Goal: Task Accomplishment & Management: Manage account settings

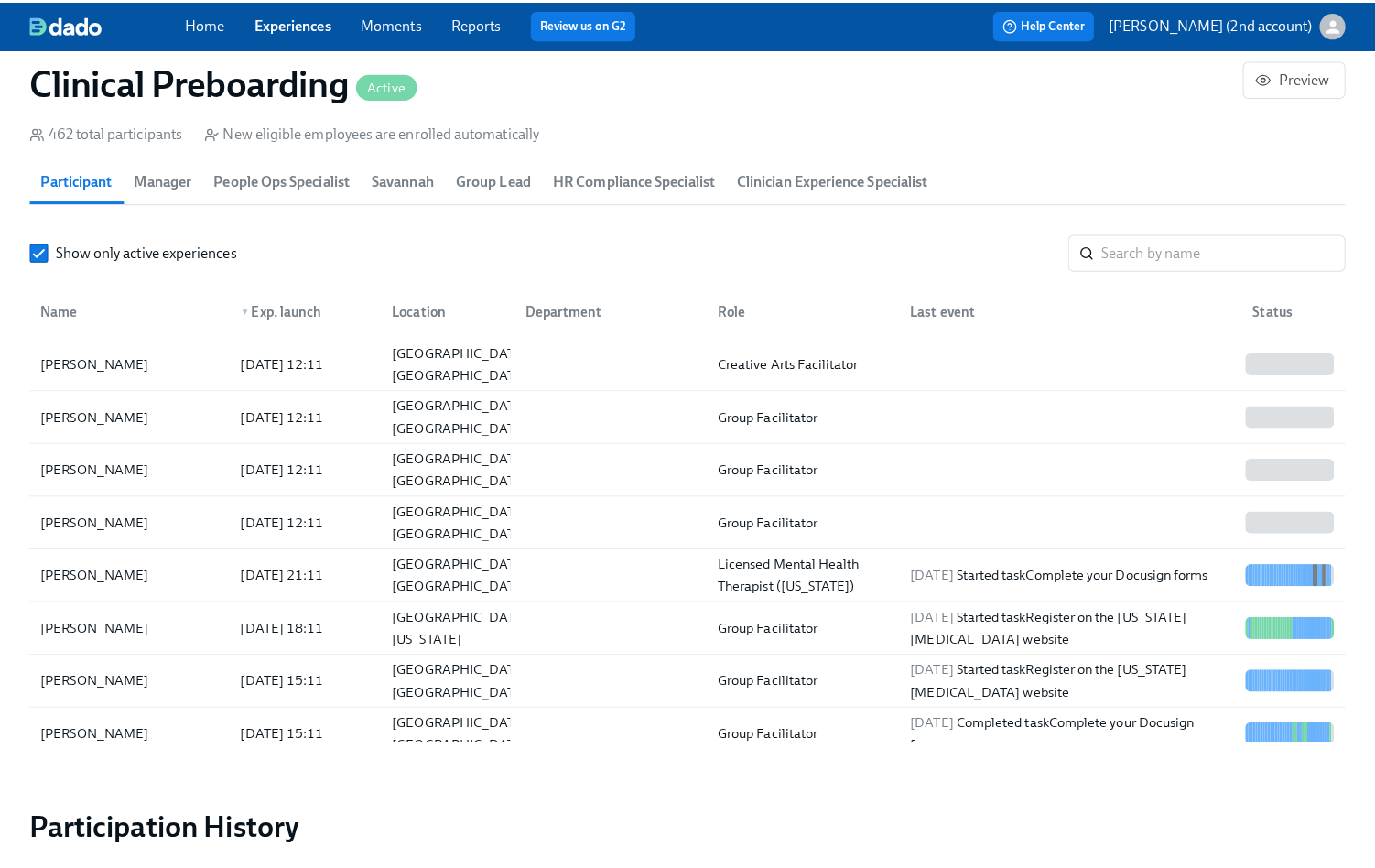
scroll to position [65, 0]
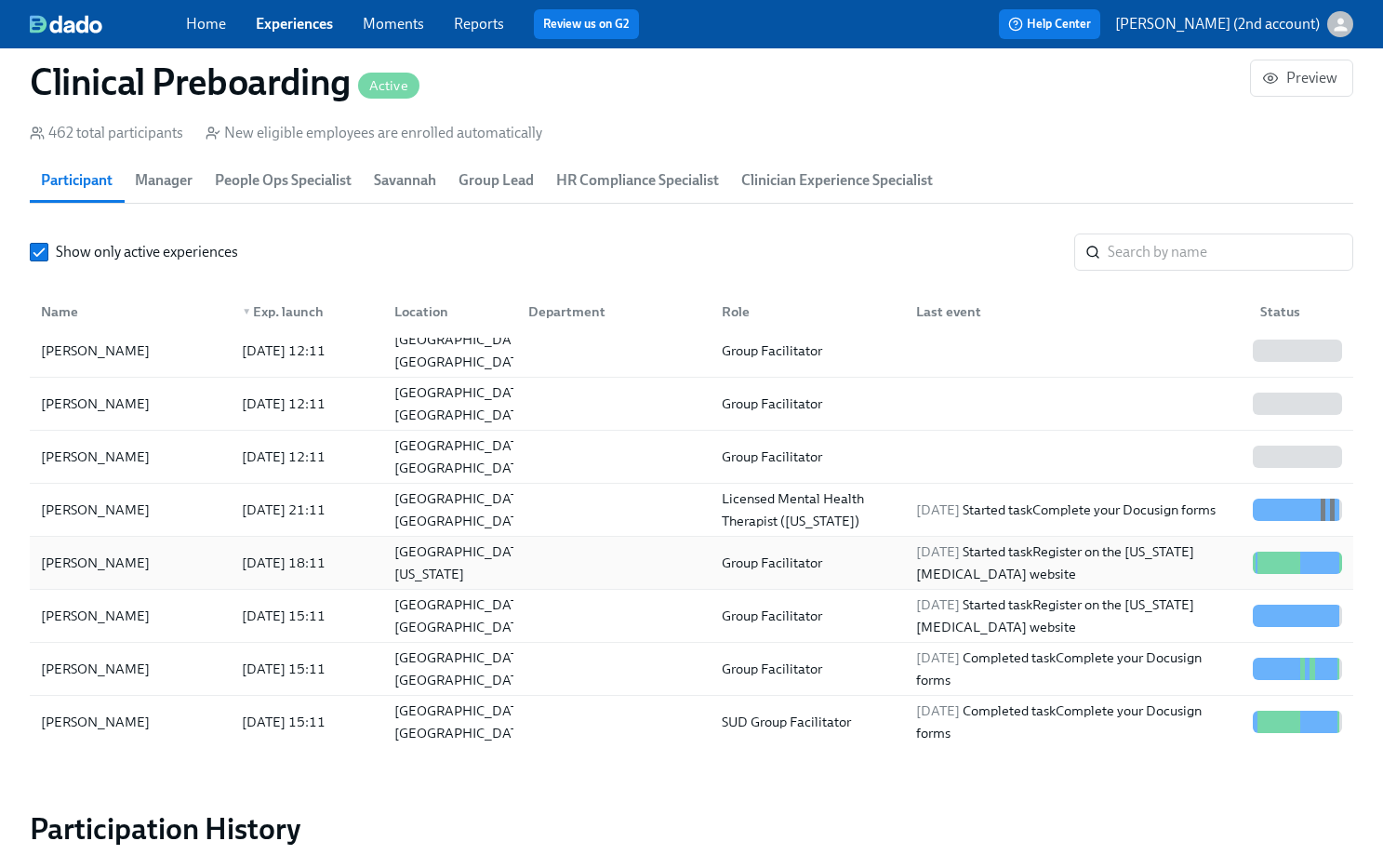
click at [183, 565] on div "[PERSON_NAME]" at bounding box center [130, 563] width 193 height 37
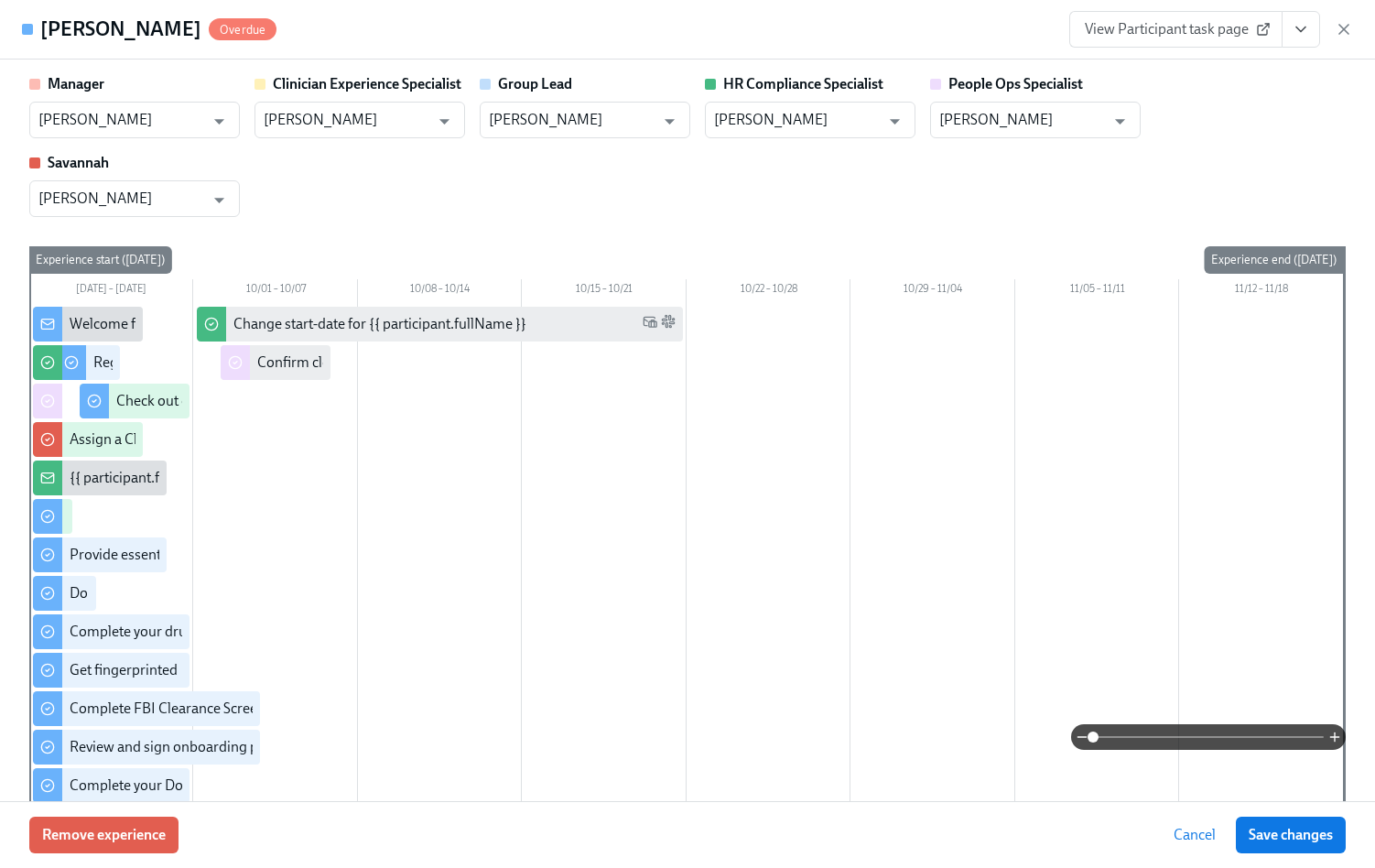
click at [1339, 23] on icon "button" at bounding box center [1343, 29] width 18 height 18
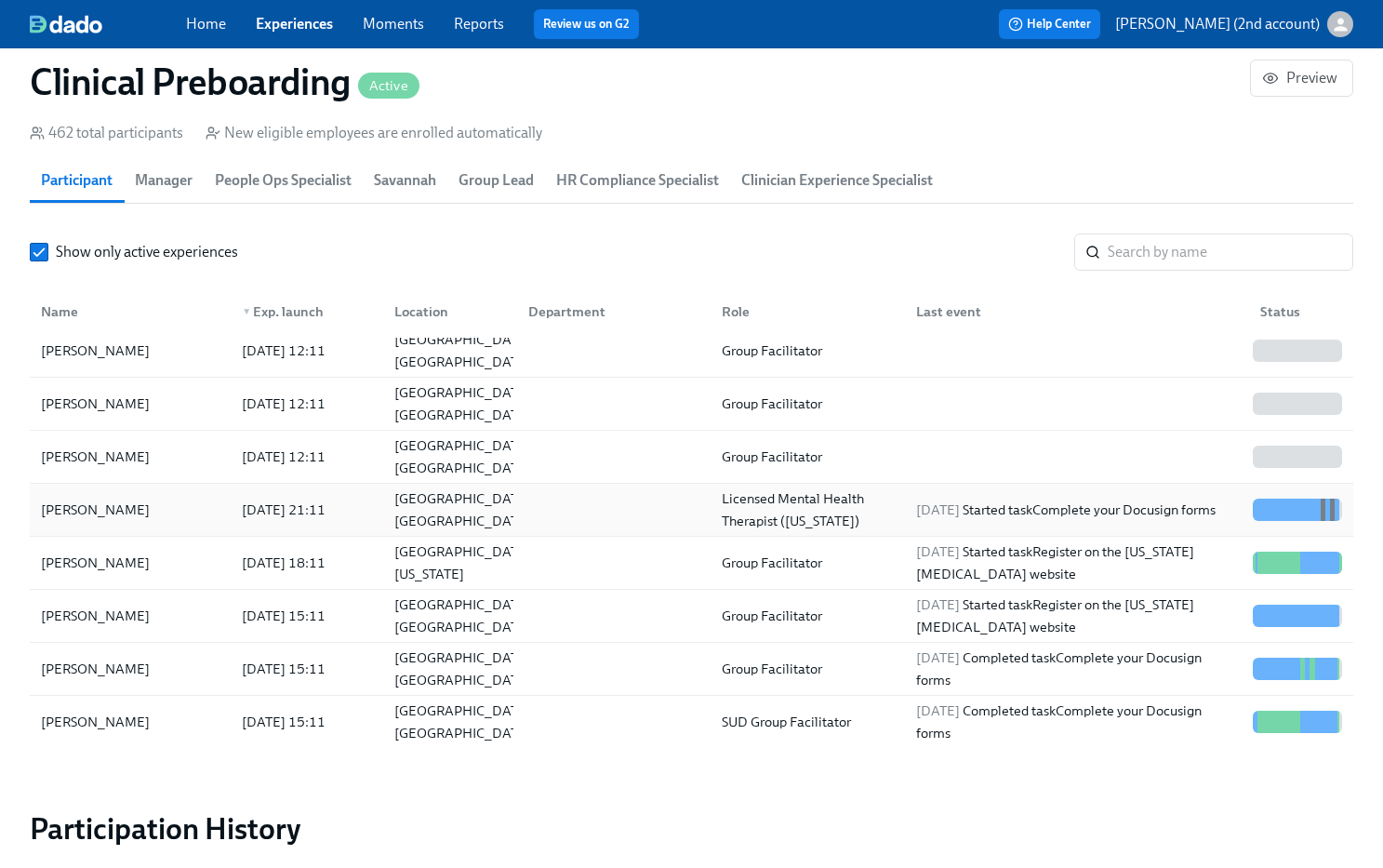
click at [129, 509] on div "[PERSON_NAME]" at bounding box center [96, 509] width 124 height 22
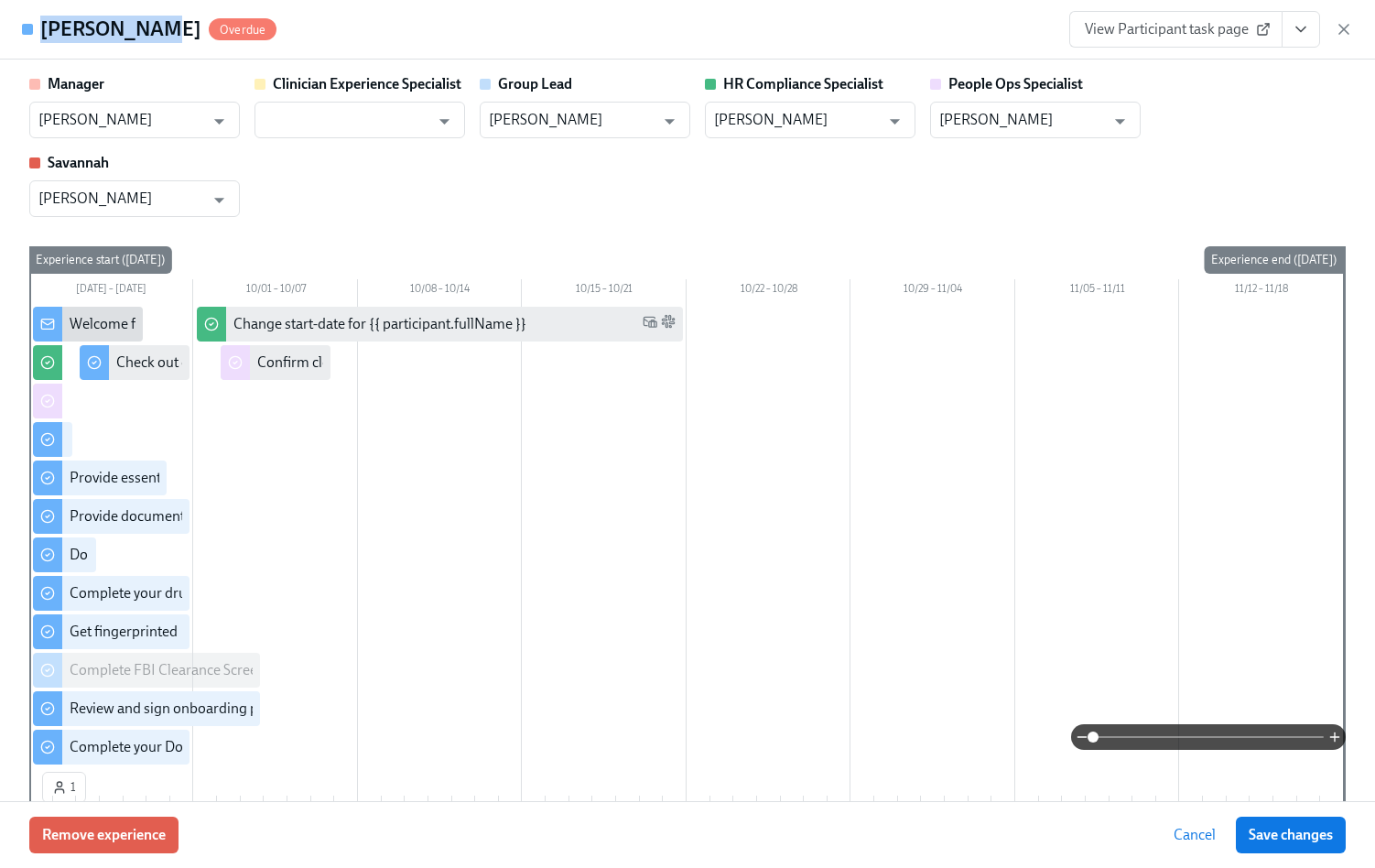
drag, startPoint x: 83, startPoint y: 30, endPoint x: 38, endPoint y: 25, distance: 45.3
click at [38, 25] on div "[PERSON_NAME] Overdue" at bounding box center [149, 29] width 255 height 28
copy h4 "[PERSON_NAME]"
click at [1045, 116] on input "[PERSON_NAME]" at bounding box center [1023, 119] width 166 height 36
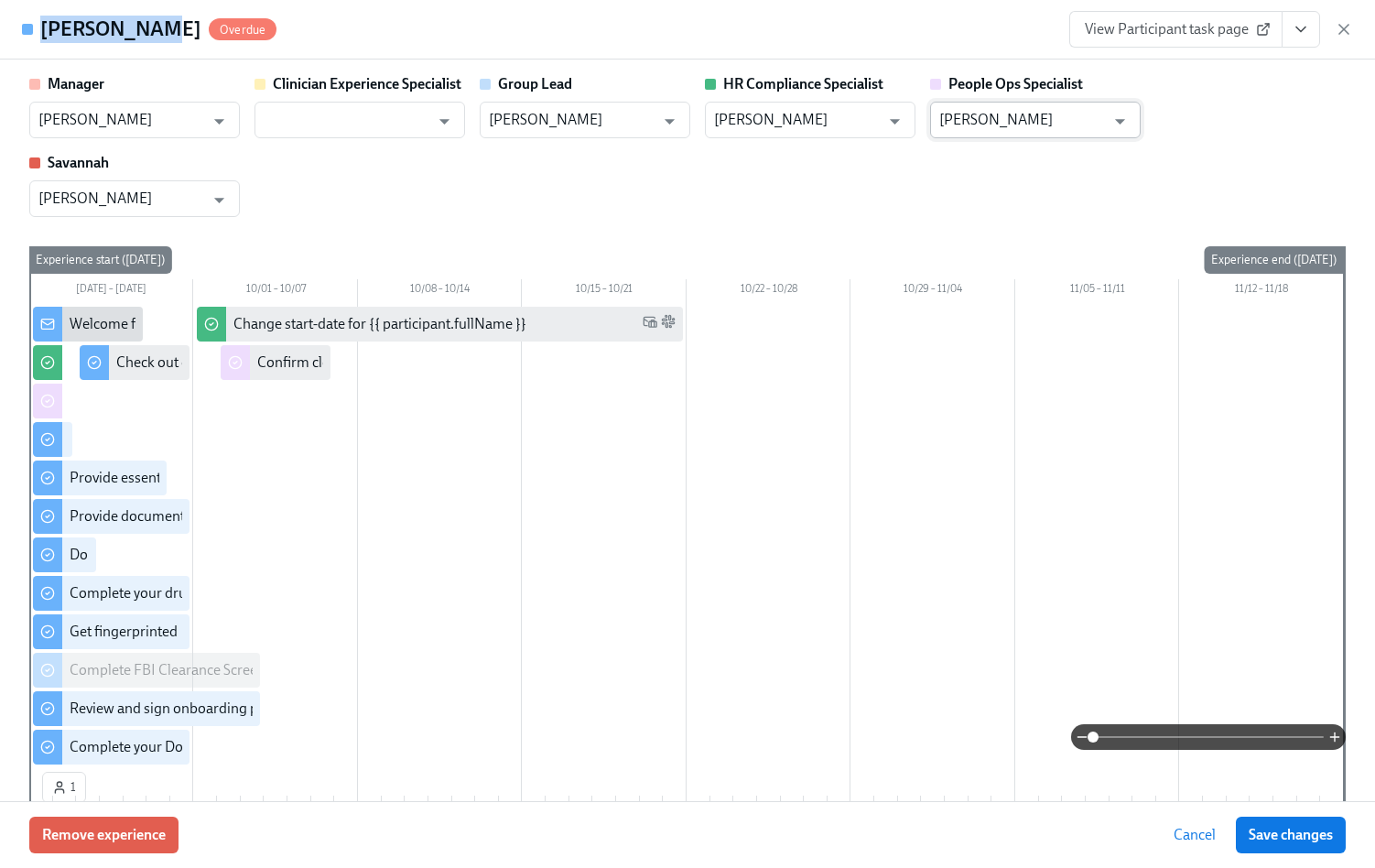
click at [1045, 116] on input "[PERSON_NAME]" at bounding box center [1023, 119] width 166 height 36
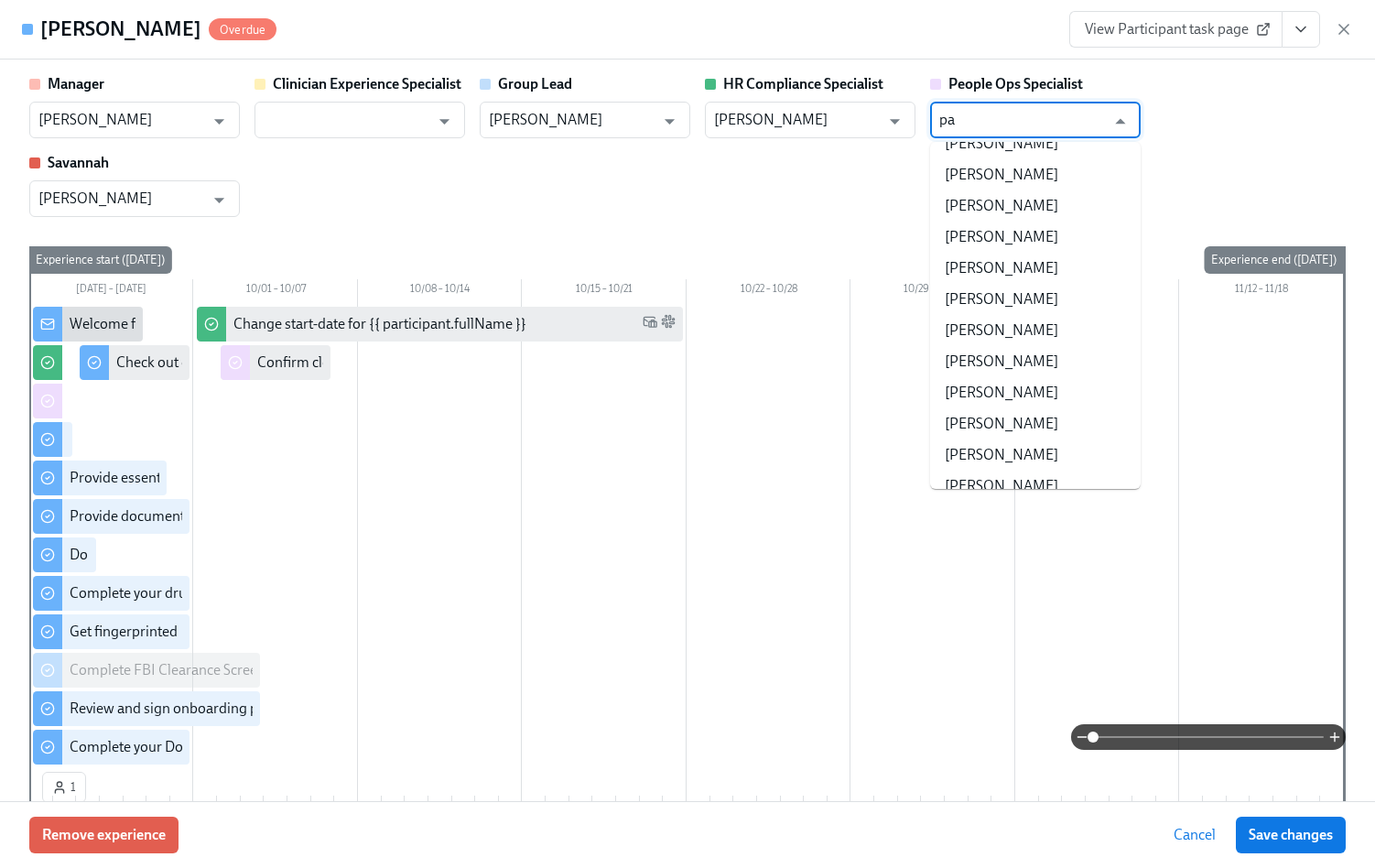
scroll to position [0, 0]
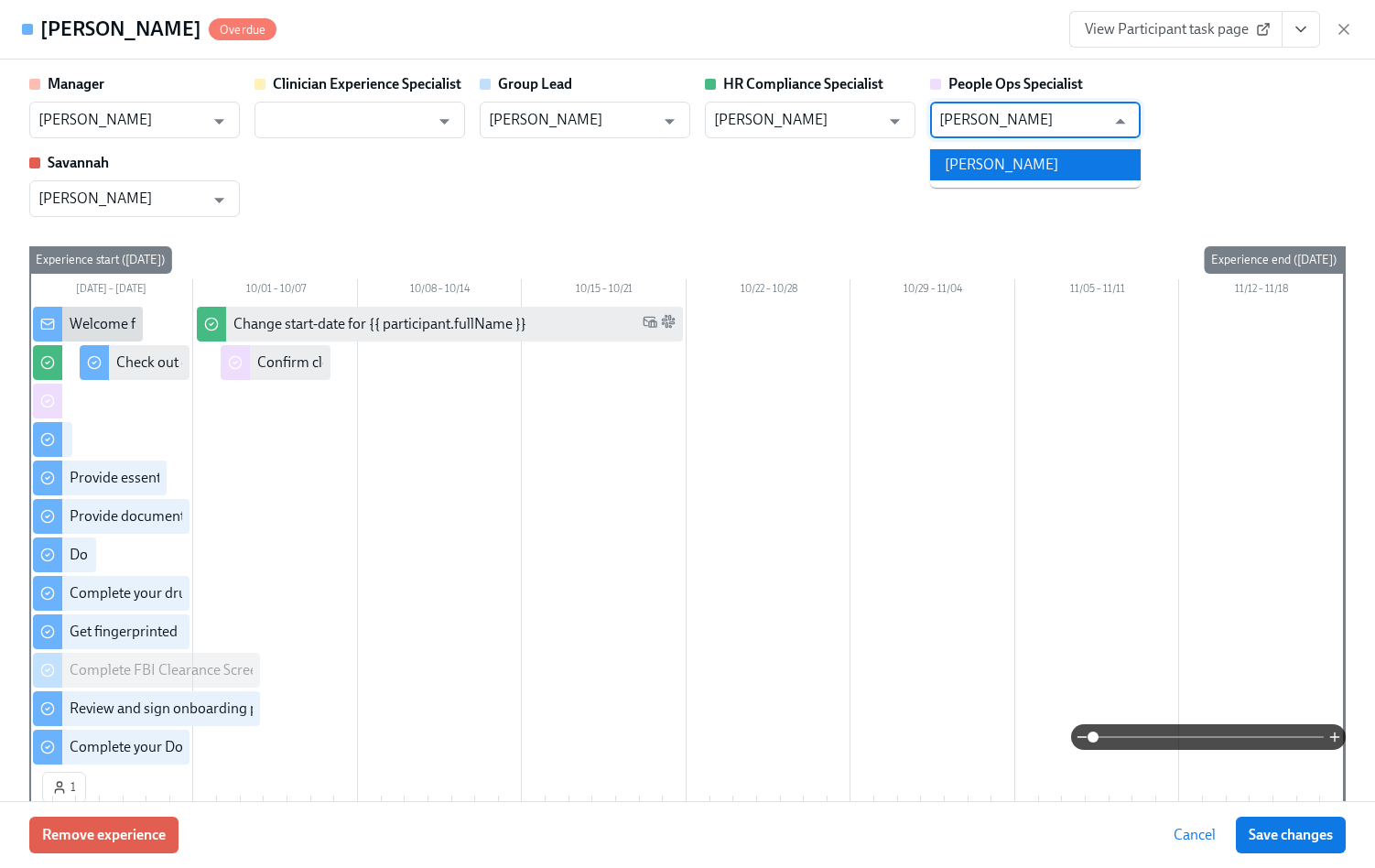
click at [996, 156] on li "[PERSON_NAME]" at bounding box center [1035, 164] width 211 height 32
type input "[PERSON_NAME]"
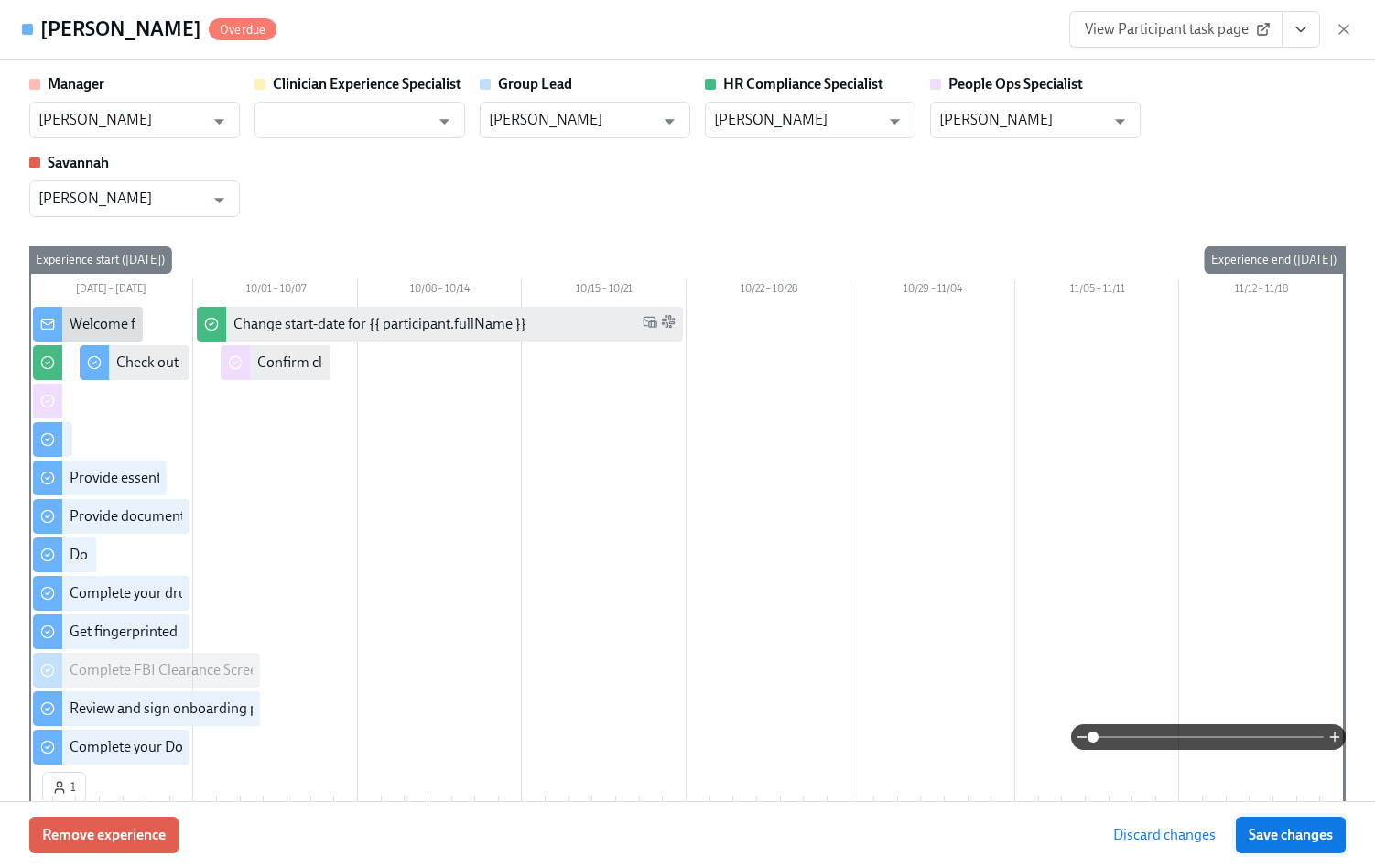
click at [1313, 837] on span "Save changes" at bounding box center [1291, 835] width 84 height 18
type input "[PERSON_NAME]"
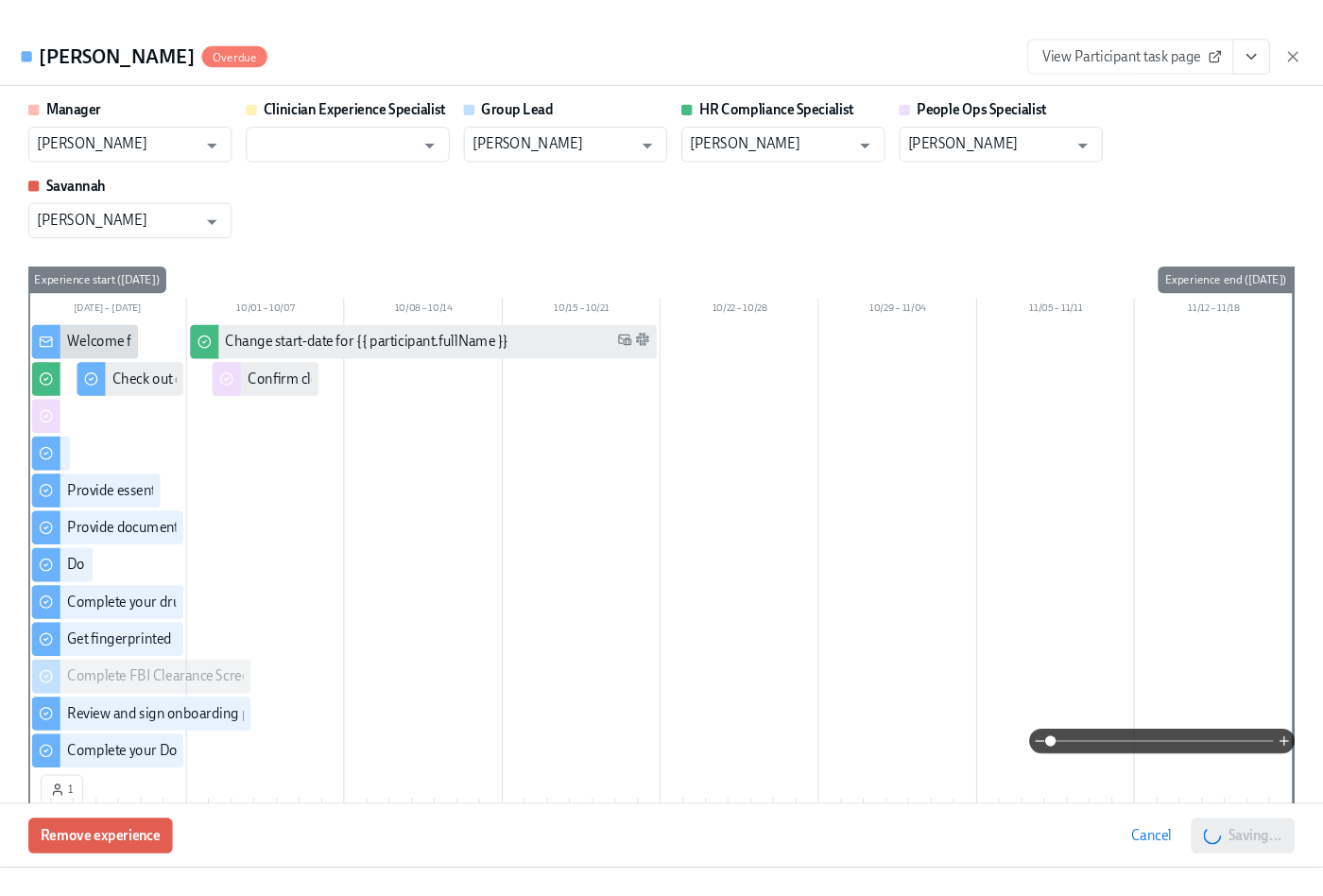
scroll to position [0, 22264]
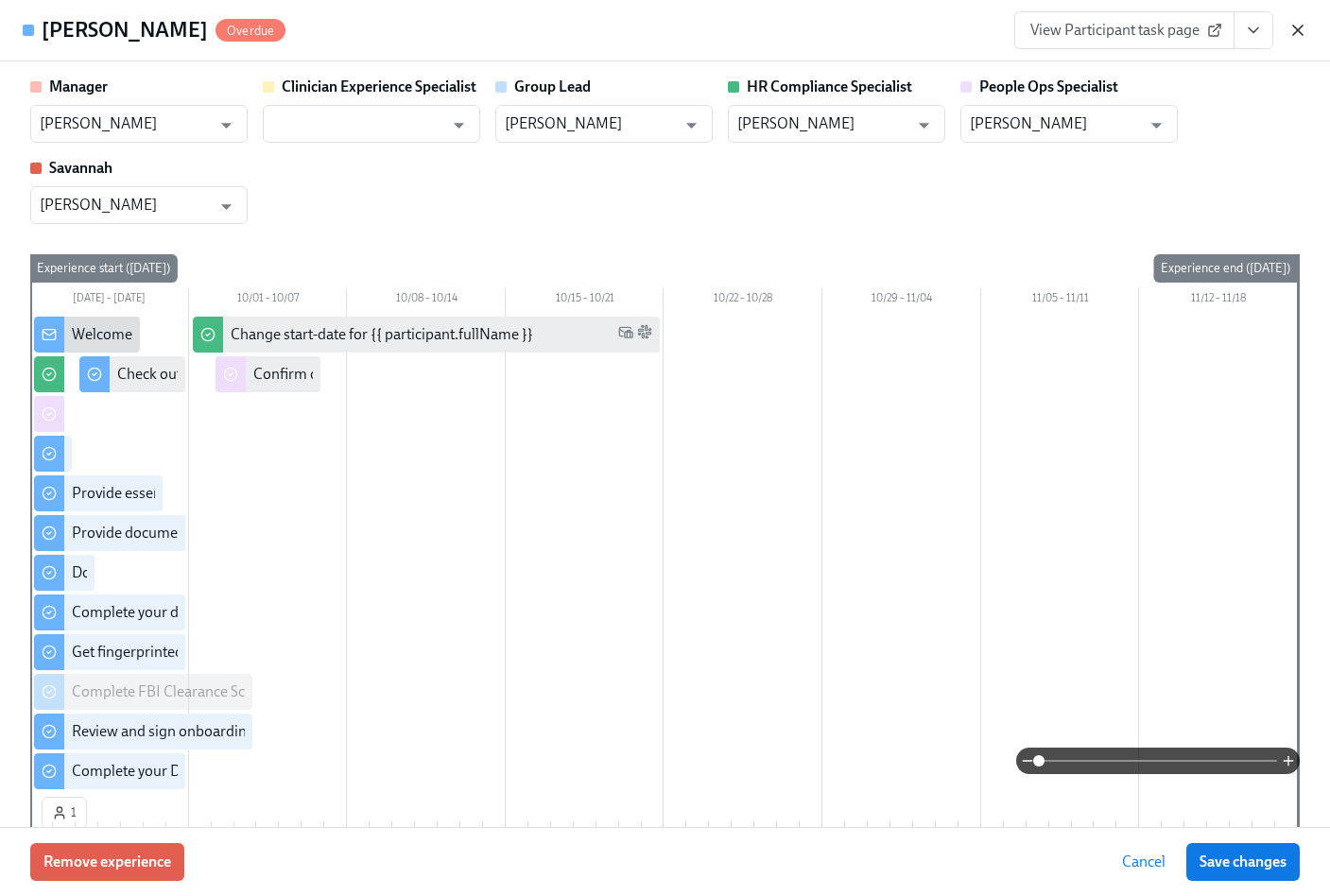
click at [1302, 26] on icon "button" at bounding box center [1297, 30] width 19 height 19
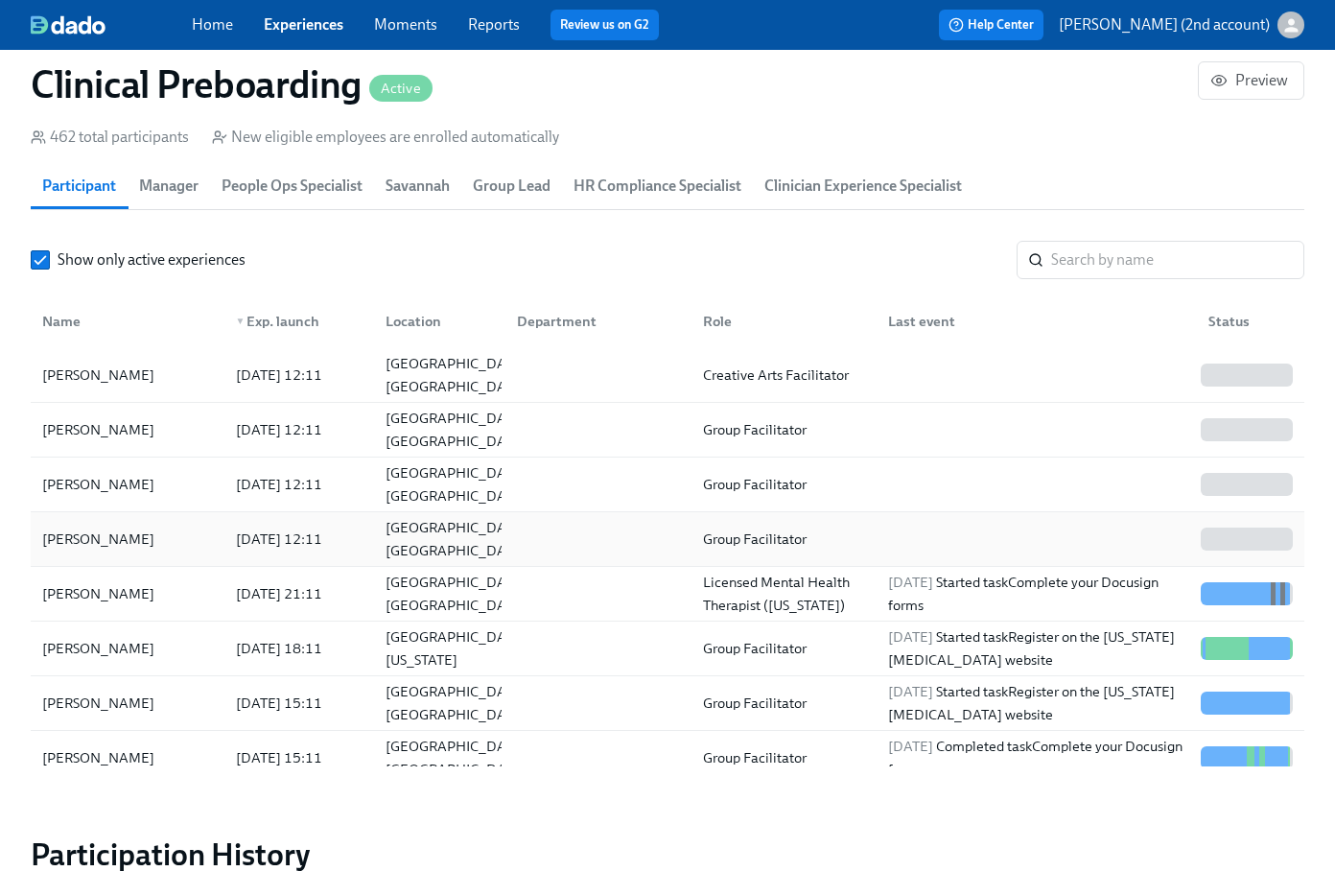
click at [196, 554] on div "[PERSON_NAME]" at bounding box center [128, 539] width 186 height 38
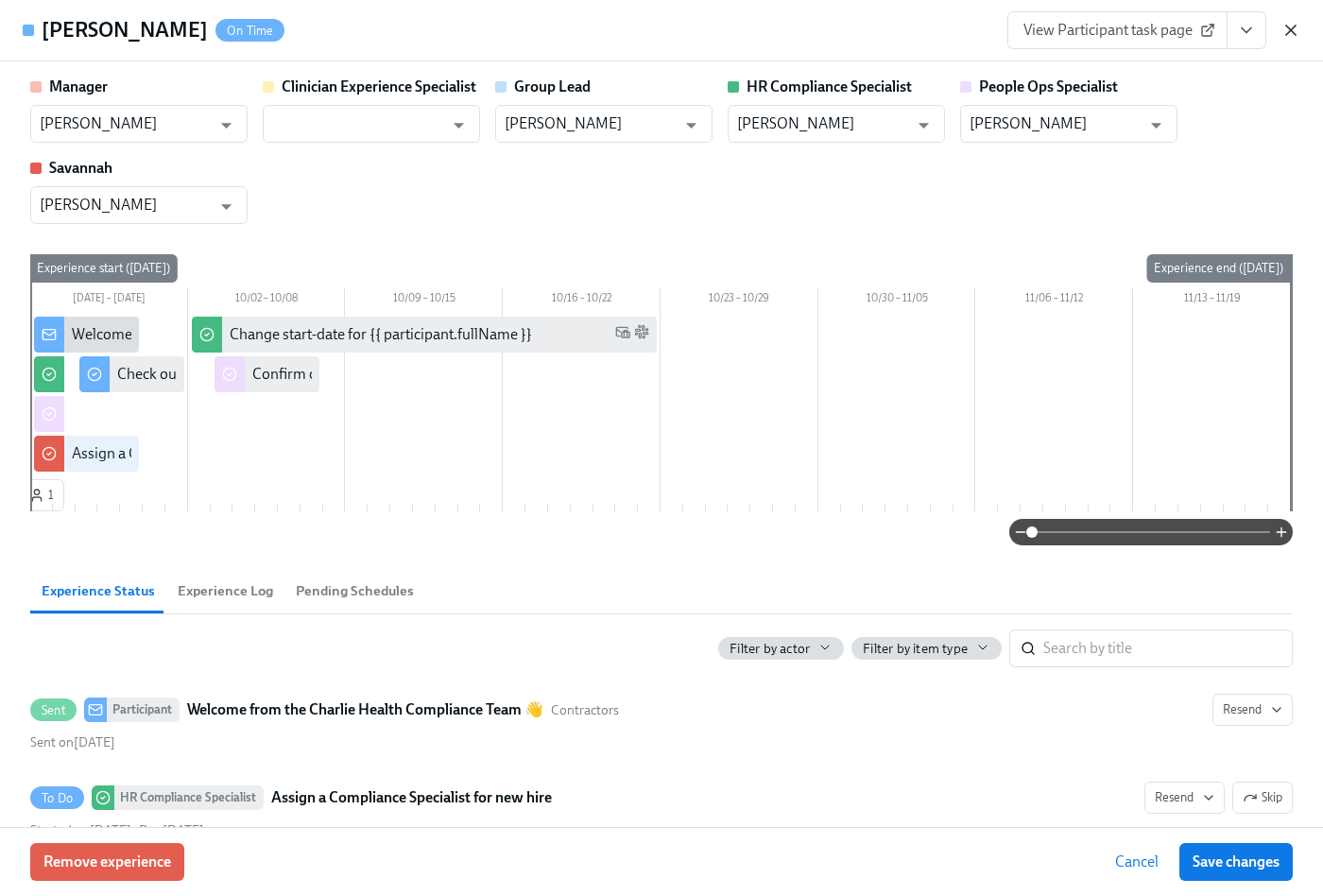
click at [1293, 34] on icon "button" at bounding box center [1291, 31] width 10 height 10
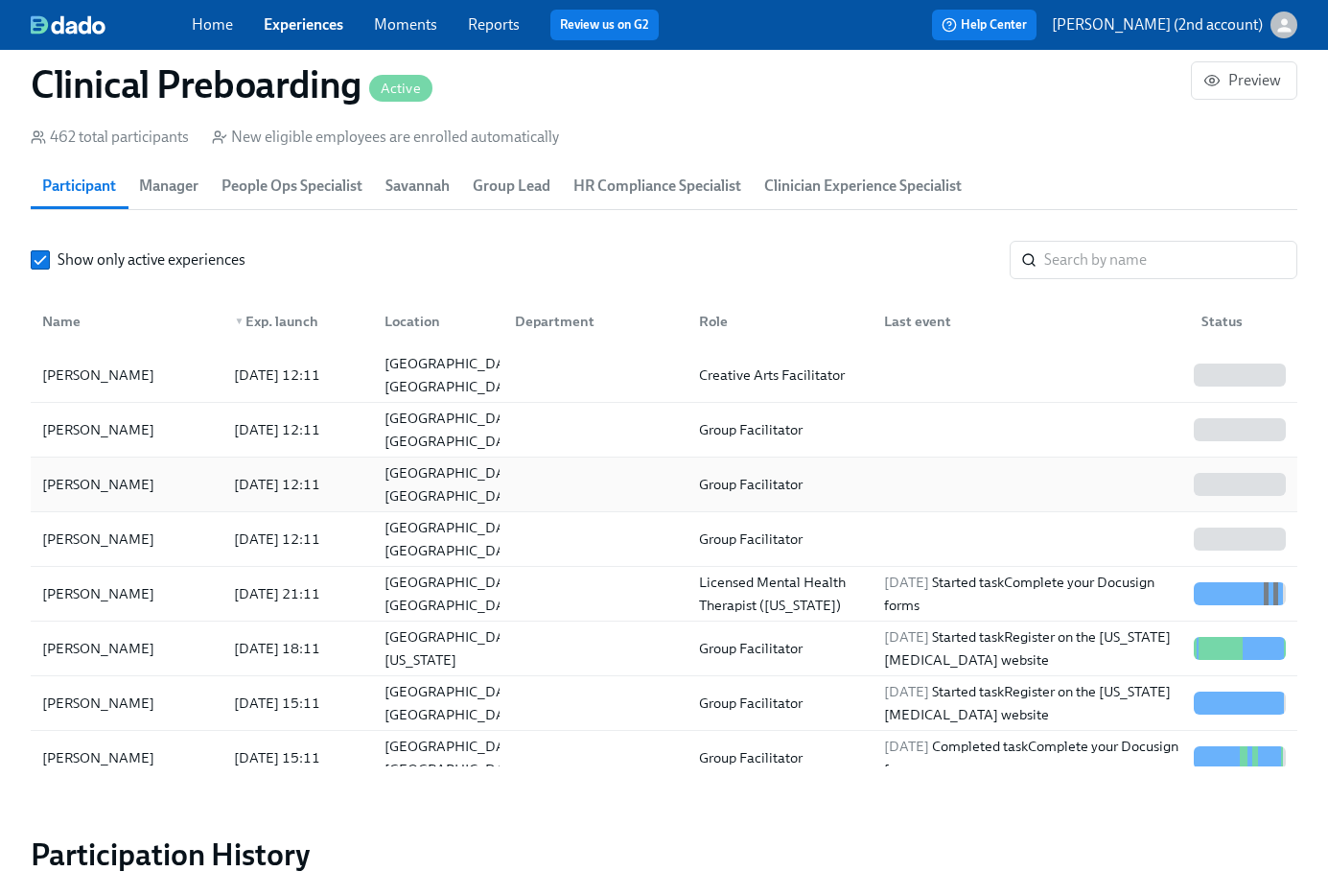
click at [711, 494] on div "Group Facilitator" at bounding box center [750, 484] width 119 height 23
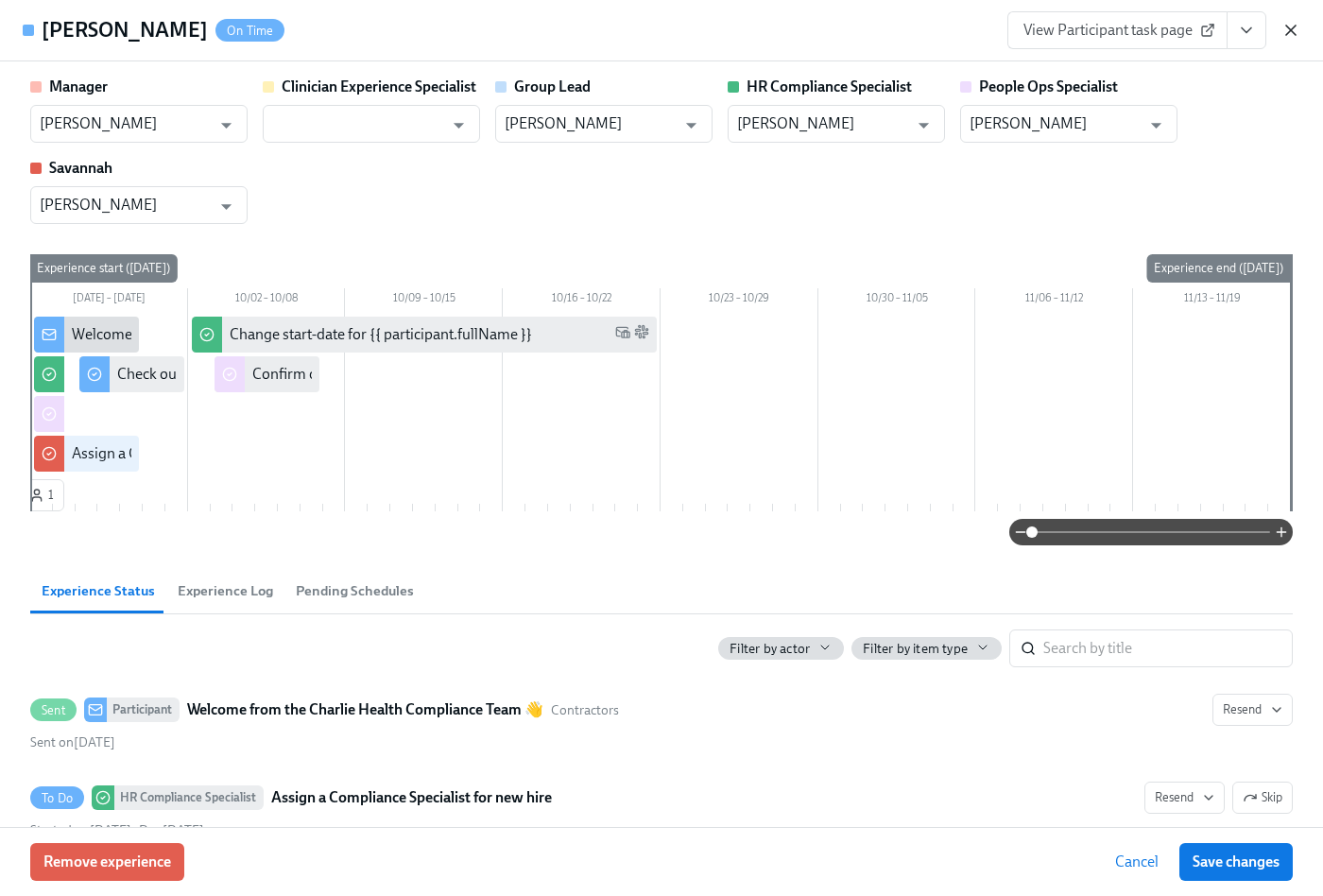
click at [1291, 32] on icon "button" at bounding box center [1290, 30] width 19 height 19
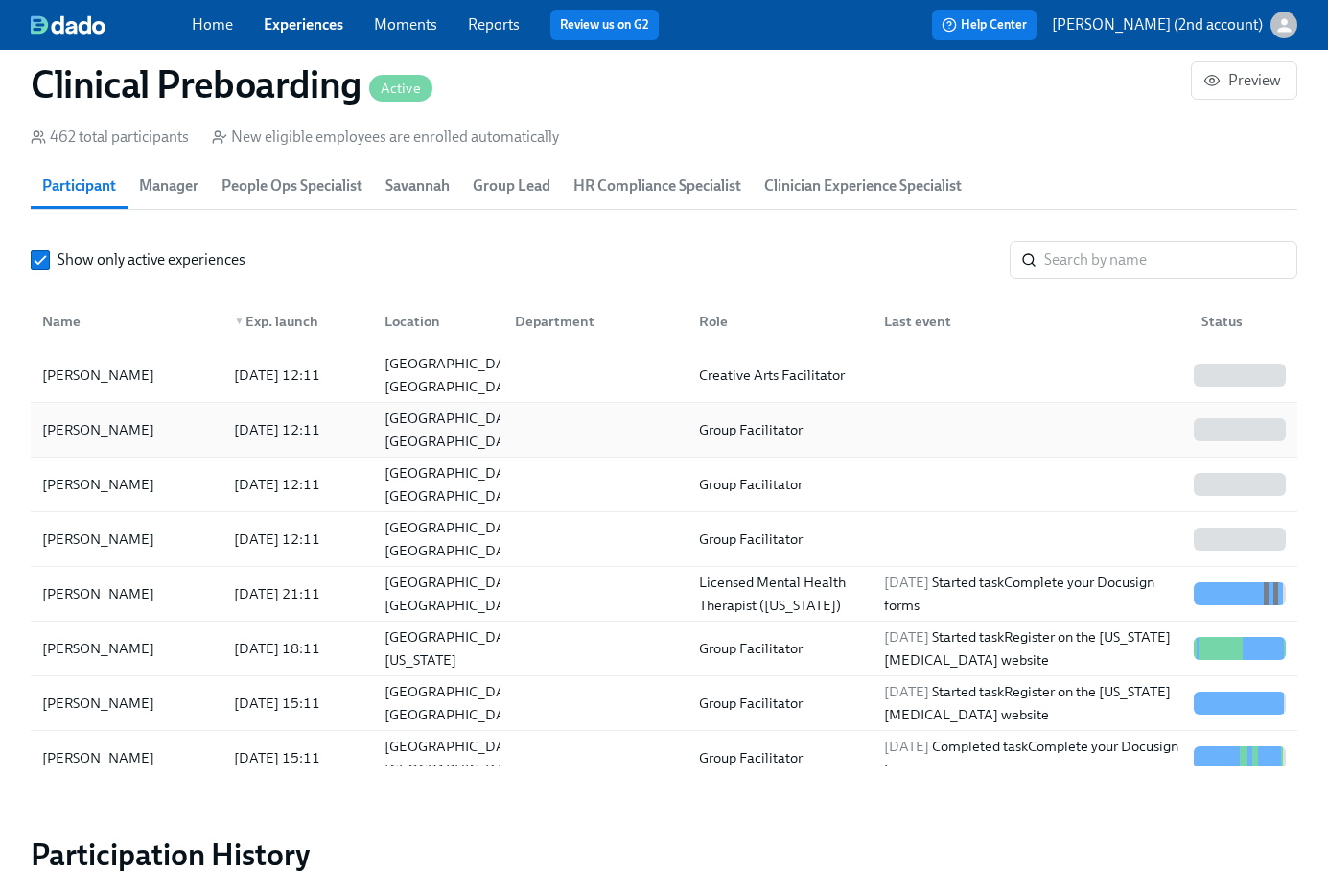
click at [238, 429] on div "[DATE] 12:11" at bounding box center [277, 429] width 102 height 23
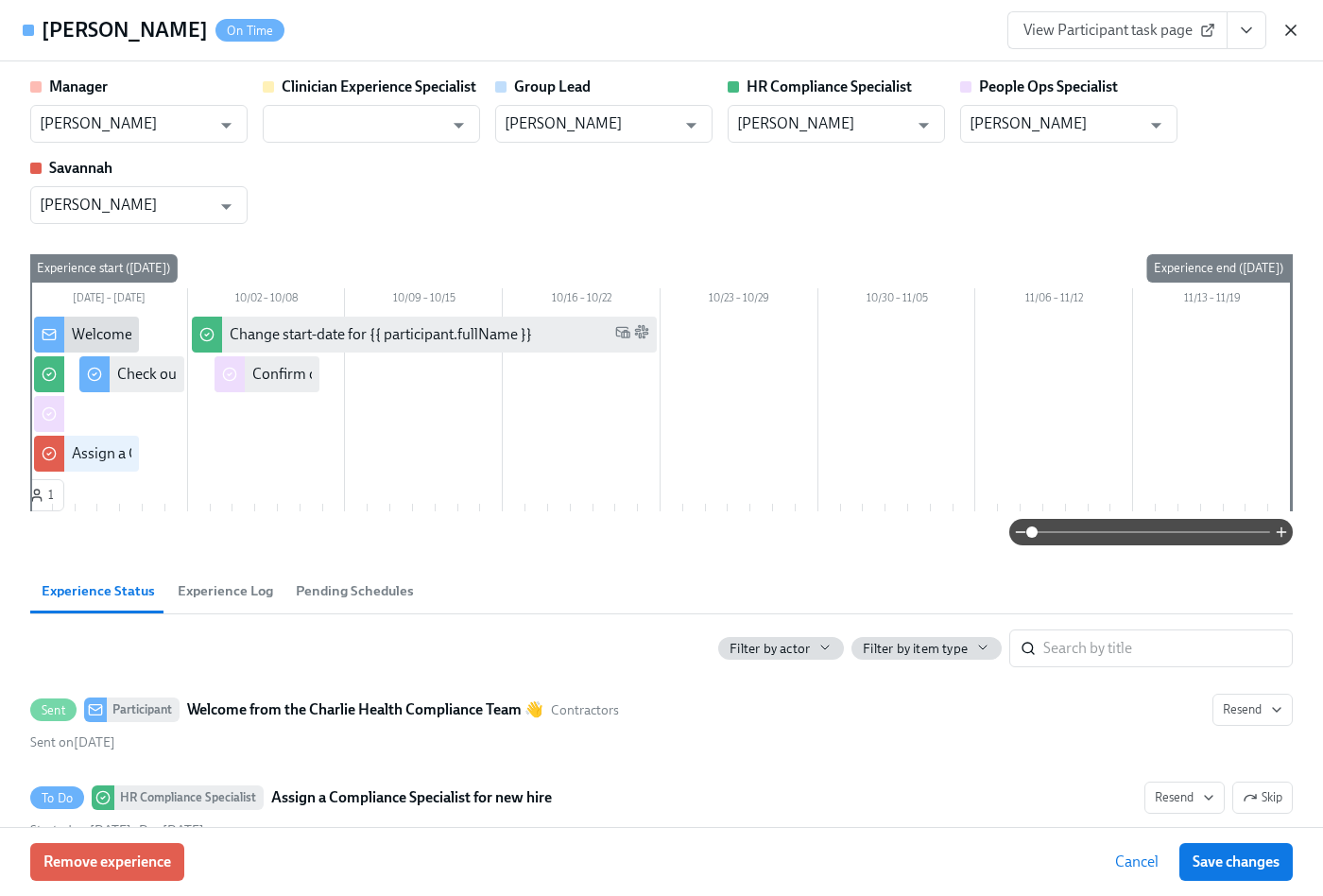
click at [1295, 32] on icon "button" at bounding box center [1290, 30] width 19 height 19
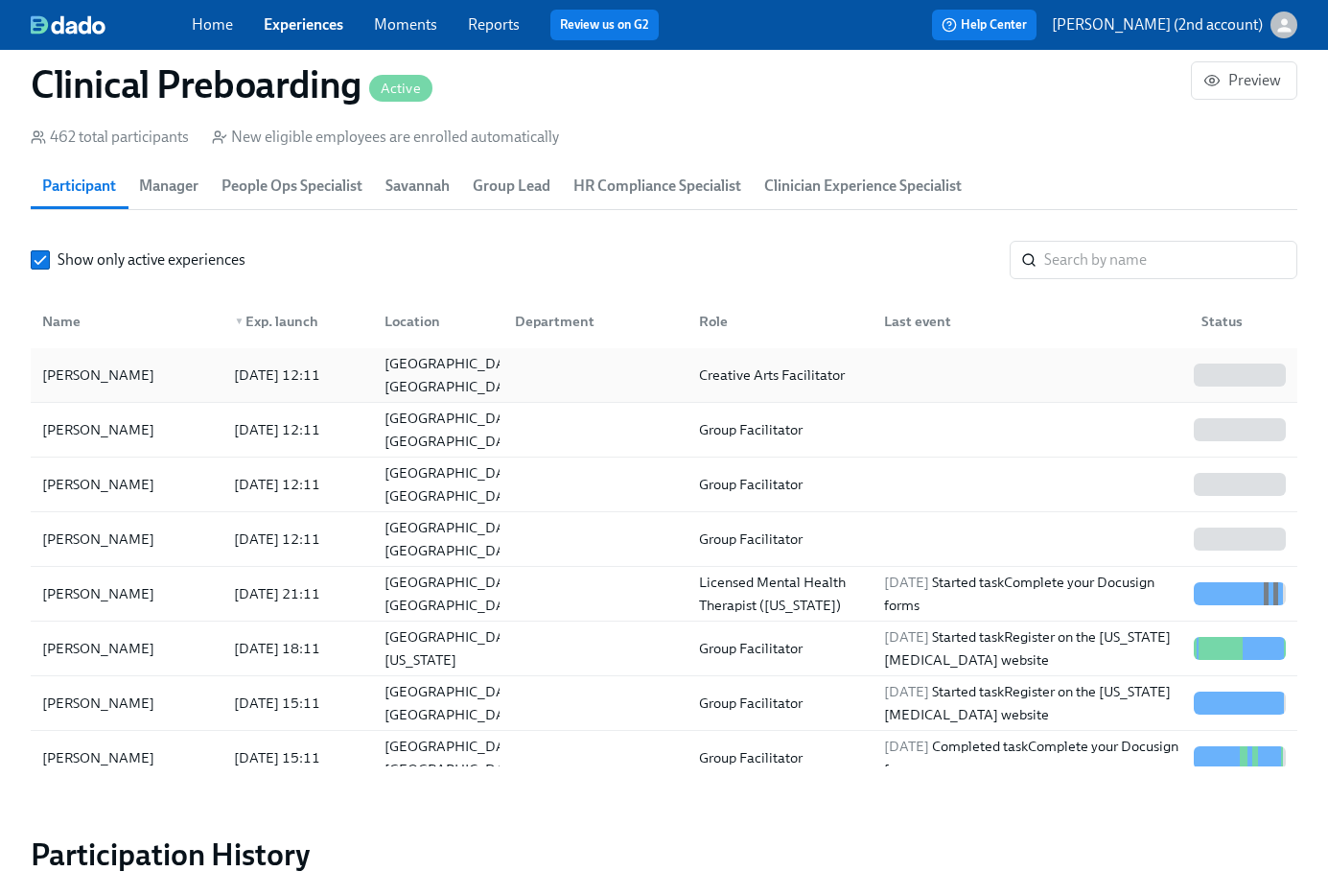
click at [328, 382] on div "[DATE] 12:11" at bounding box center [277, 374] width 102 height 23
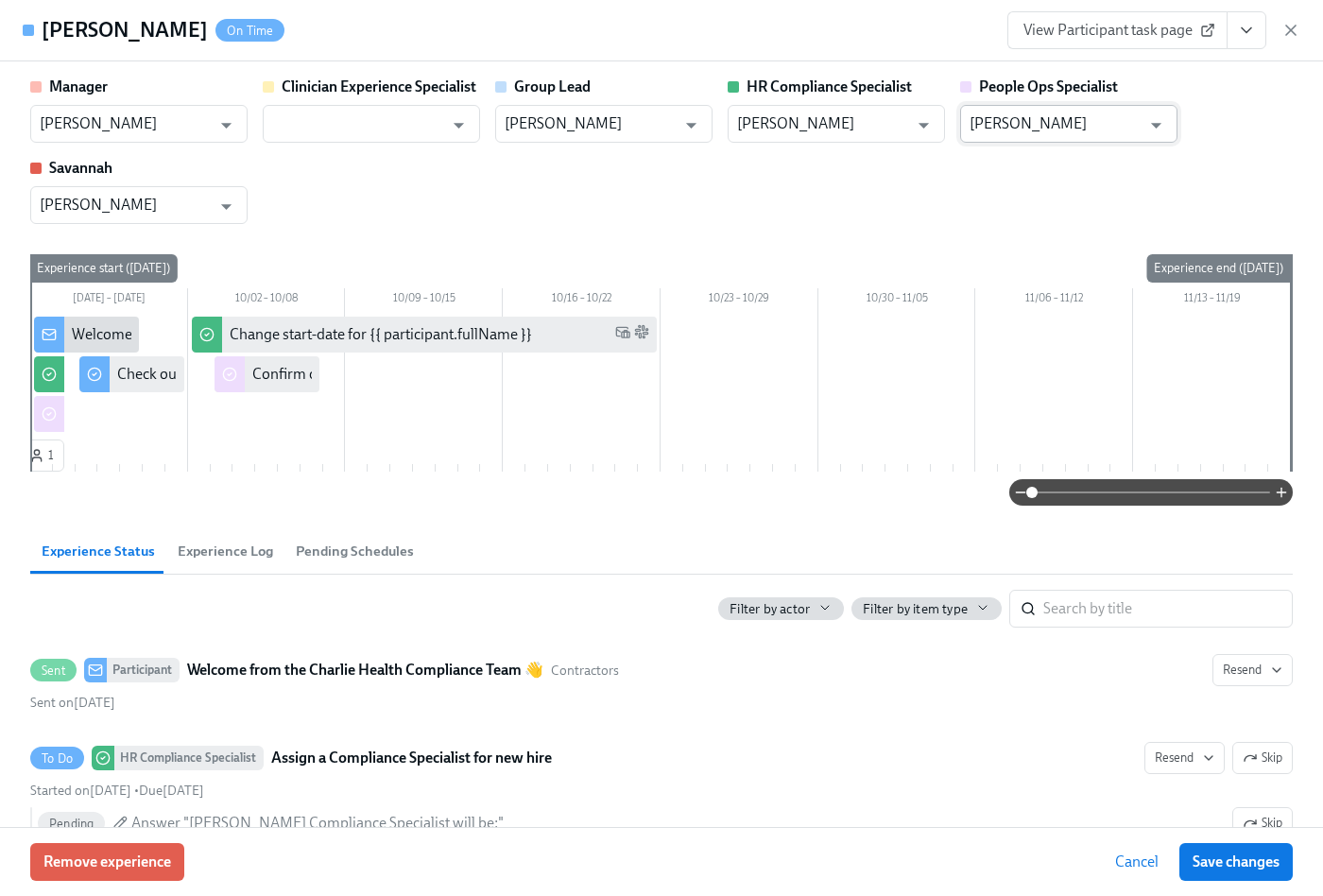
click at [1071, 132] on input "[PERSON_NAME]" at bounding box center [1056, 123] width 172 height 37
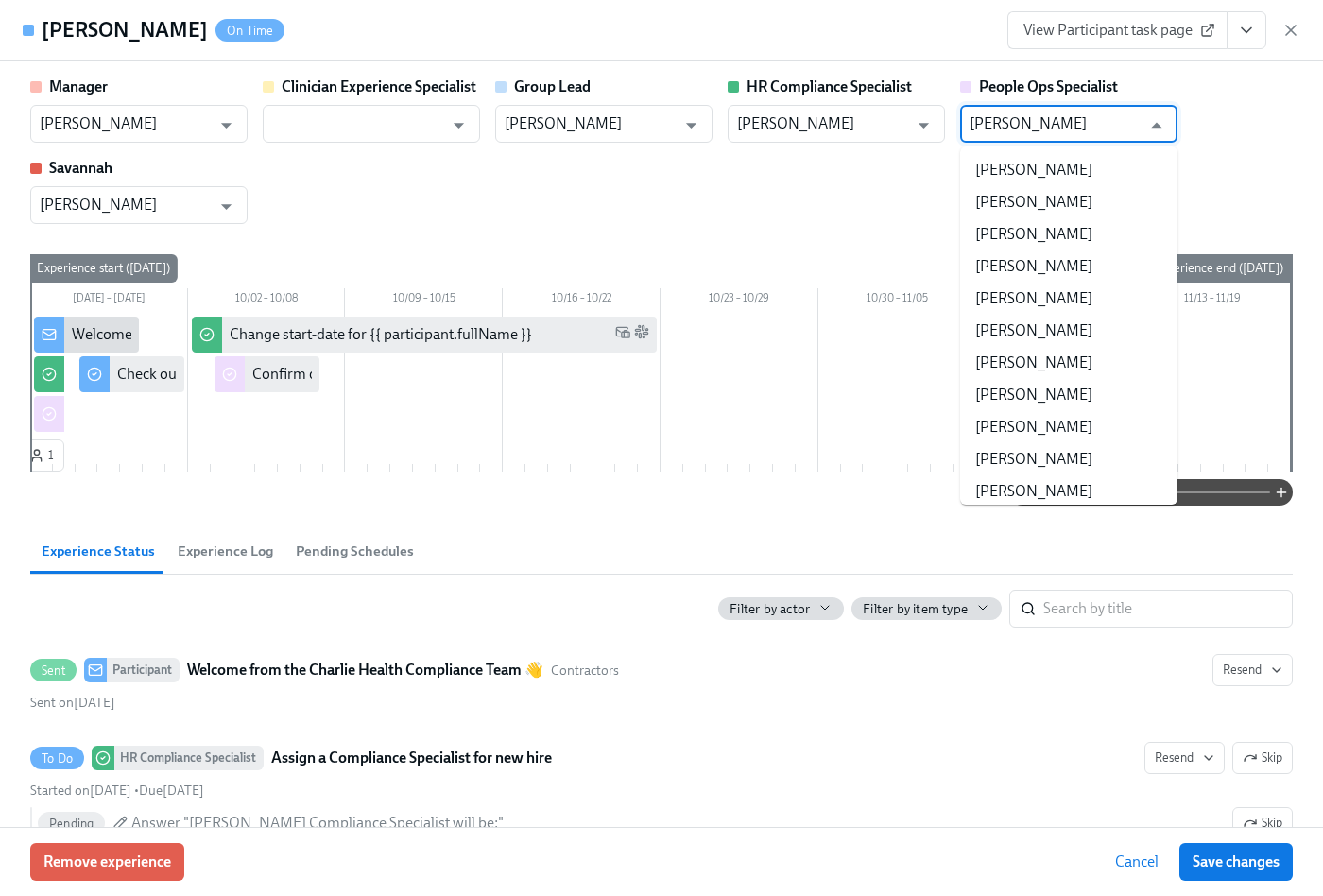
click at [1071, 132] on input "[PERSON_NAME]" at bounding box center [1056, 123] width 172 height 37
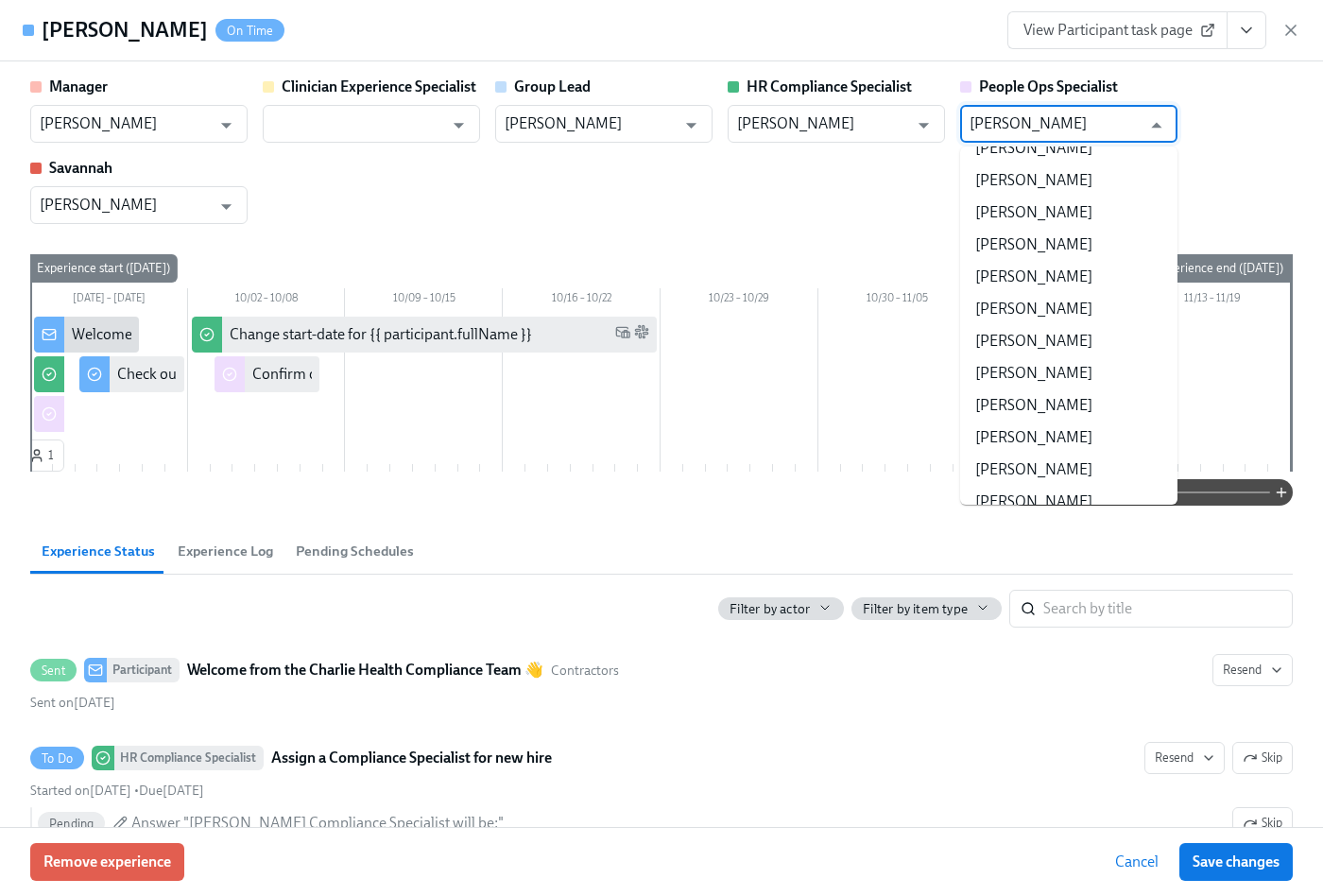
click at [1071, 132] on input "[PERSON_NAME]" at bounding box center [1056, 123] width 172 height 37
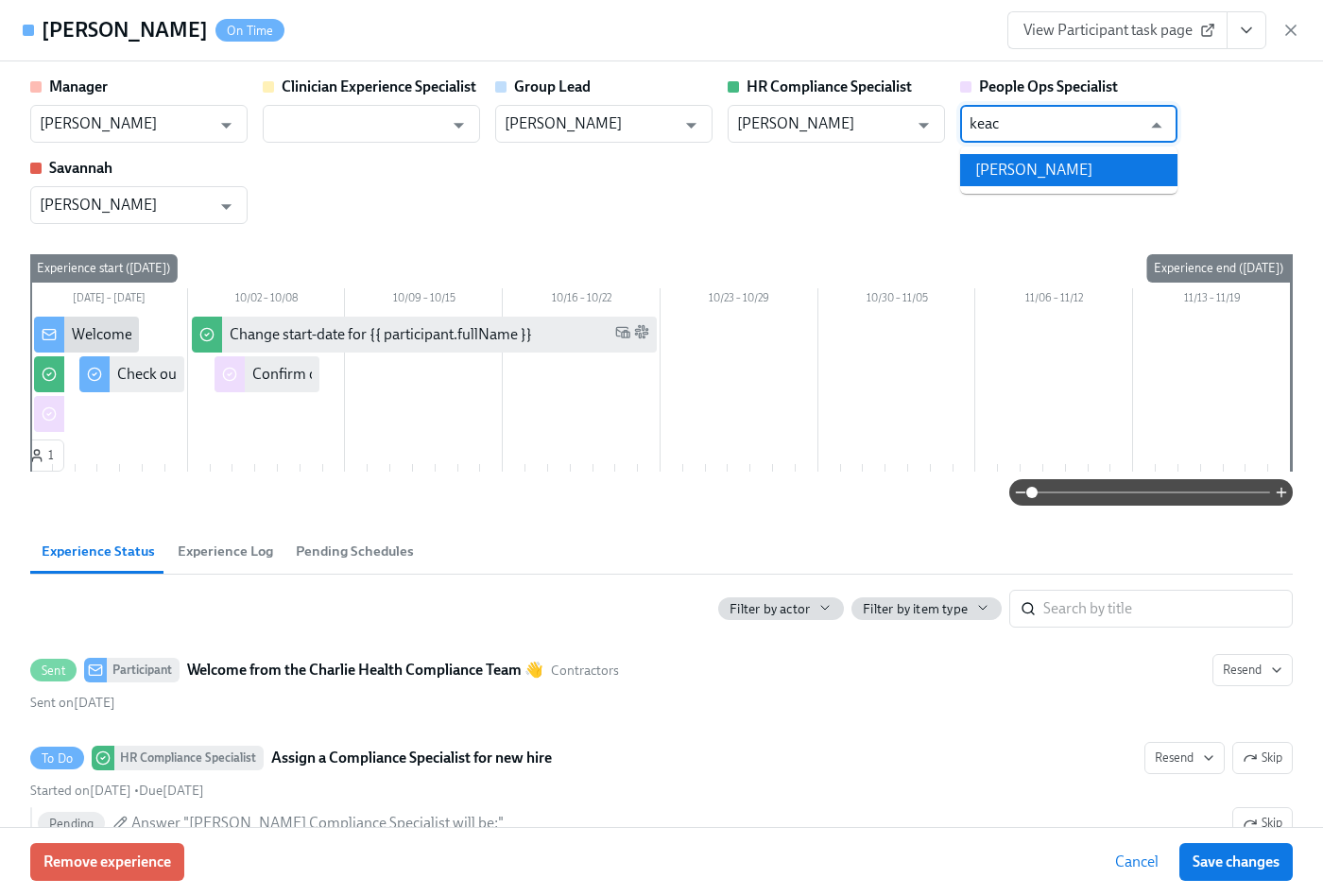
click at [1055, 165] on li "[PERSON_NAME]" at bounding box center [1069, 170] width 218 height 33
type input "[PERSON_NAME]"
click at [1273, 860] on span "Save changes" at bounding box center [1236, 862] width 87 height 19
type input "[PERSON_NAME]"
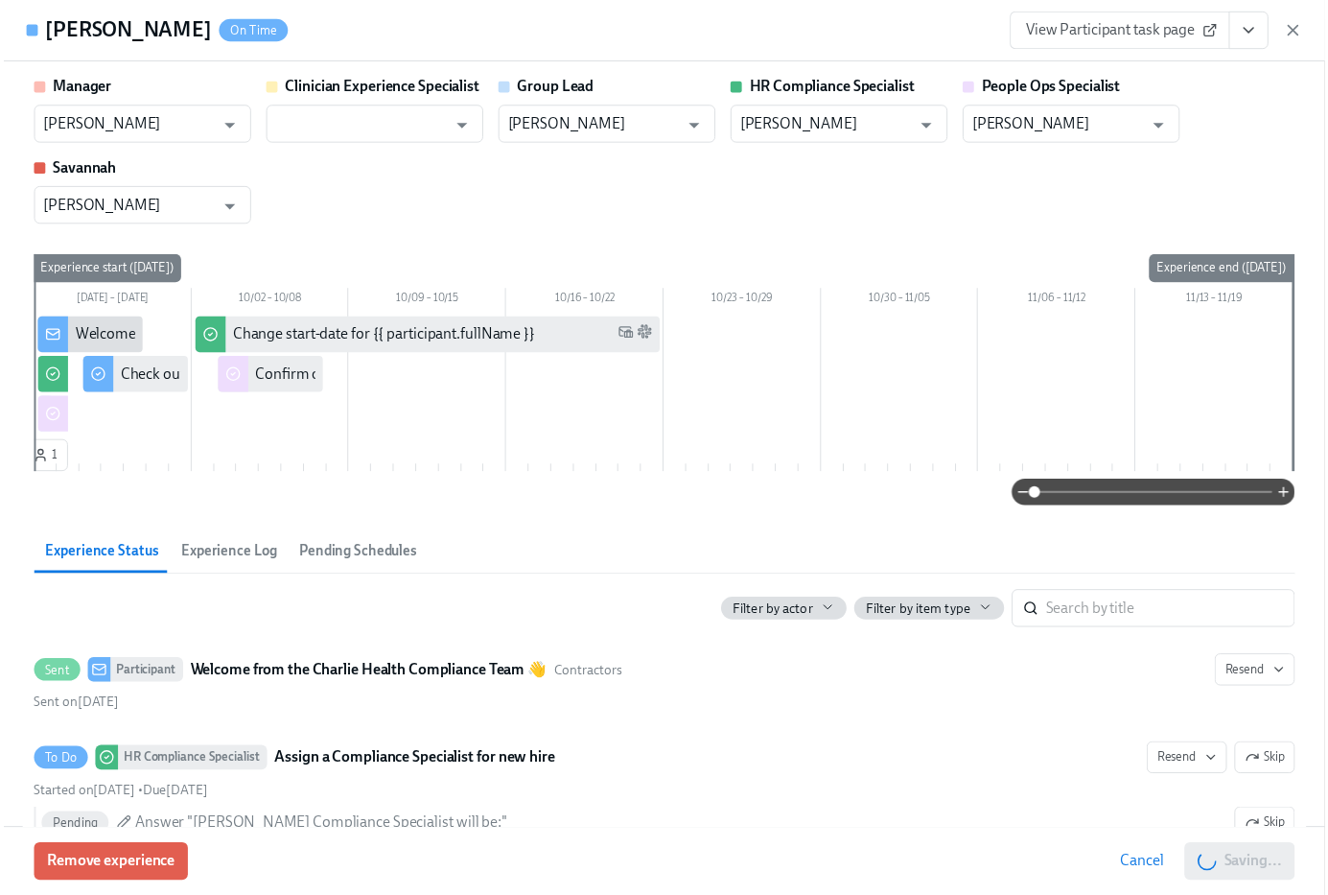
scroll to position [0, 23867]
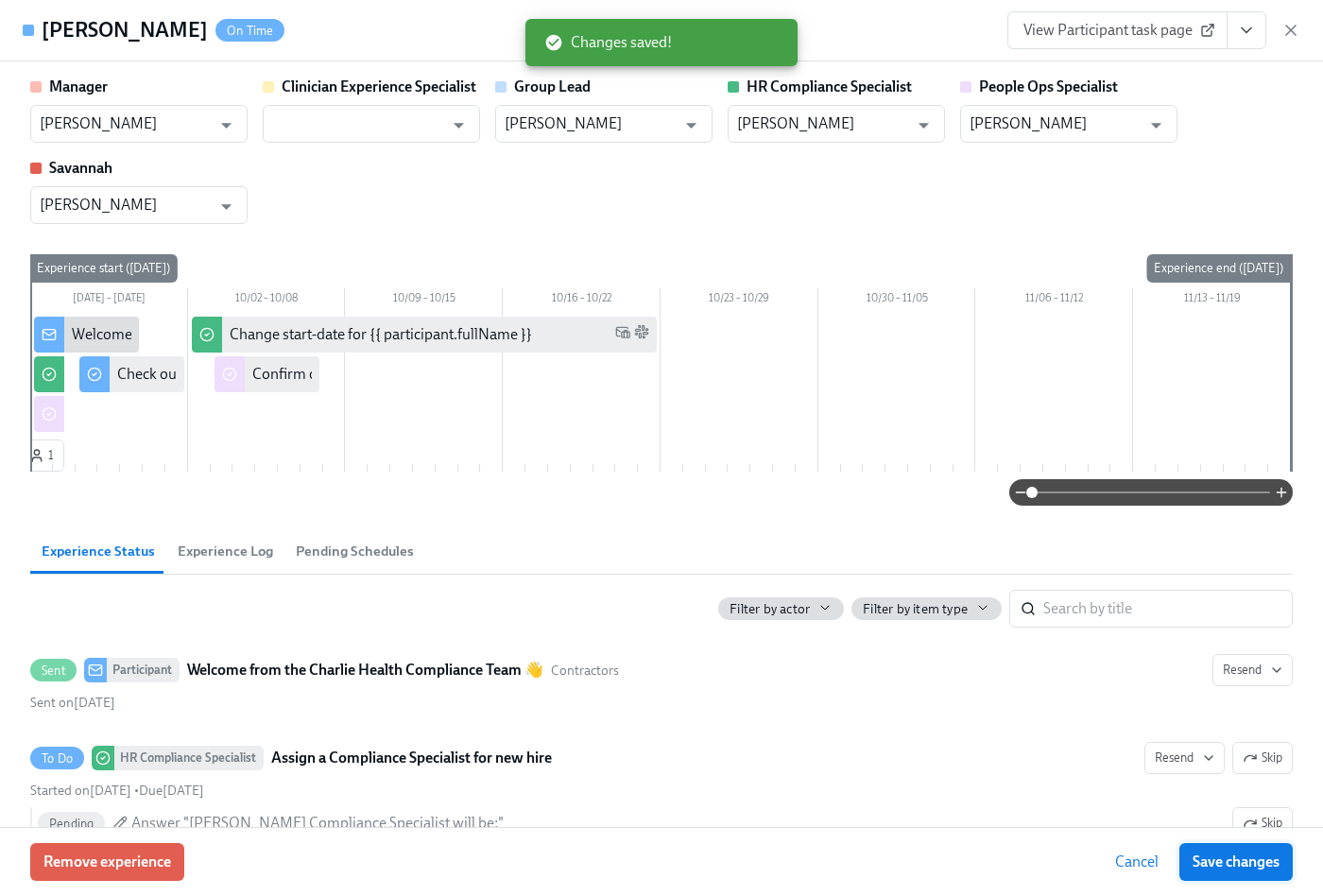
click at [1223, 860] on span "Save changes" at bounding box center [1236, 862] width 87 height 19
click at [1285, 32] on icon "button" at bounding box center [1290, 30] width 19 height 19
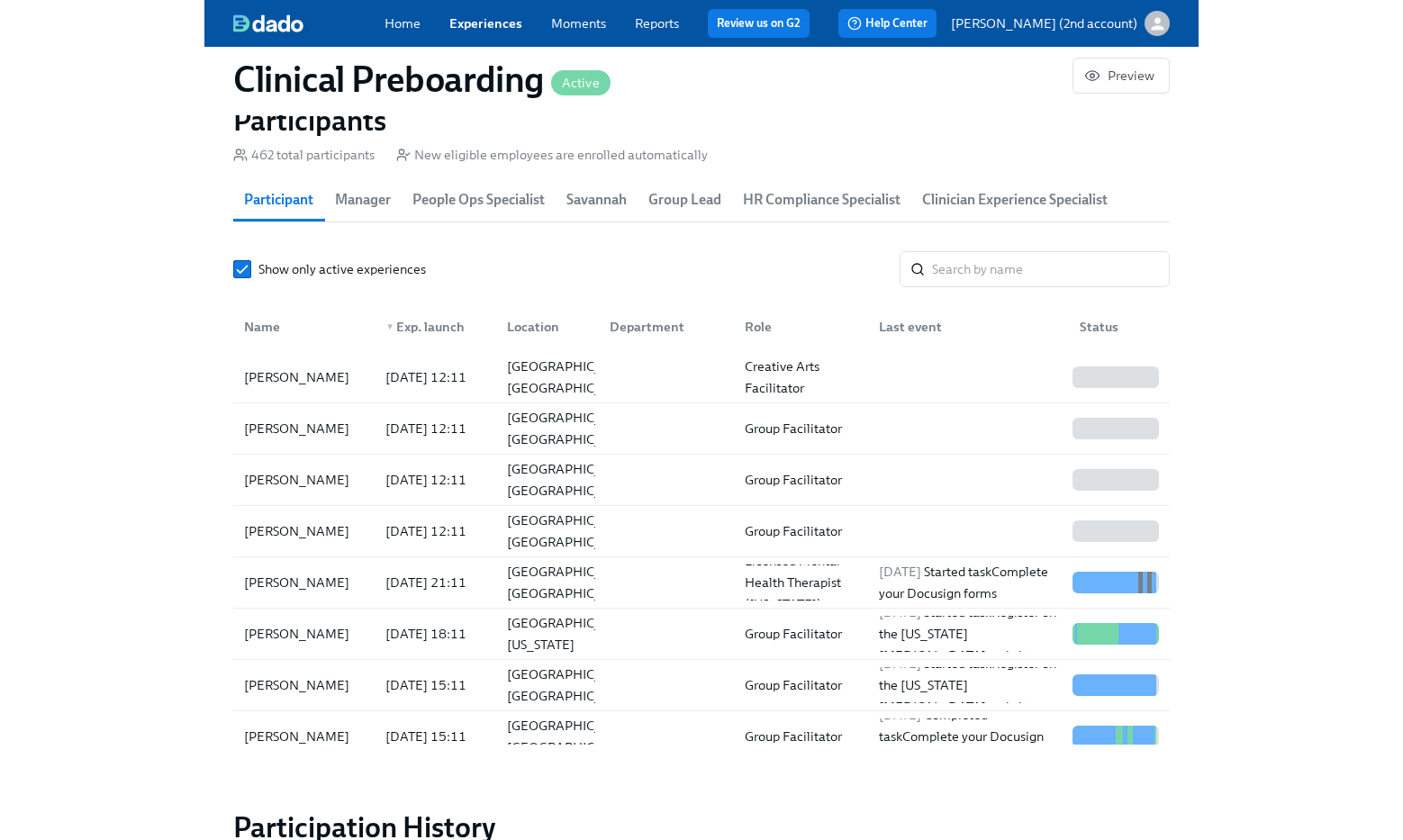
scroll to position [0, 22257]
